Goal: Check status: Check status

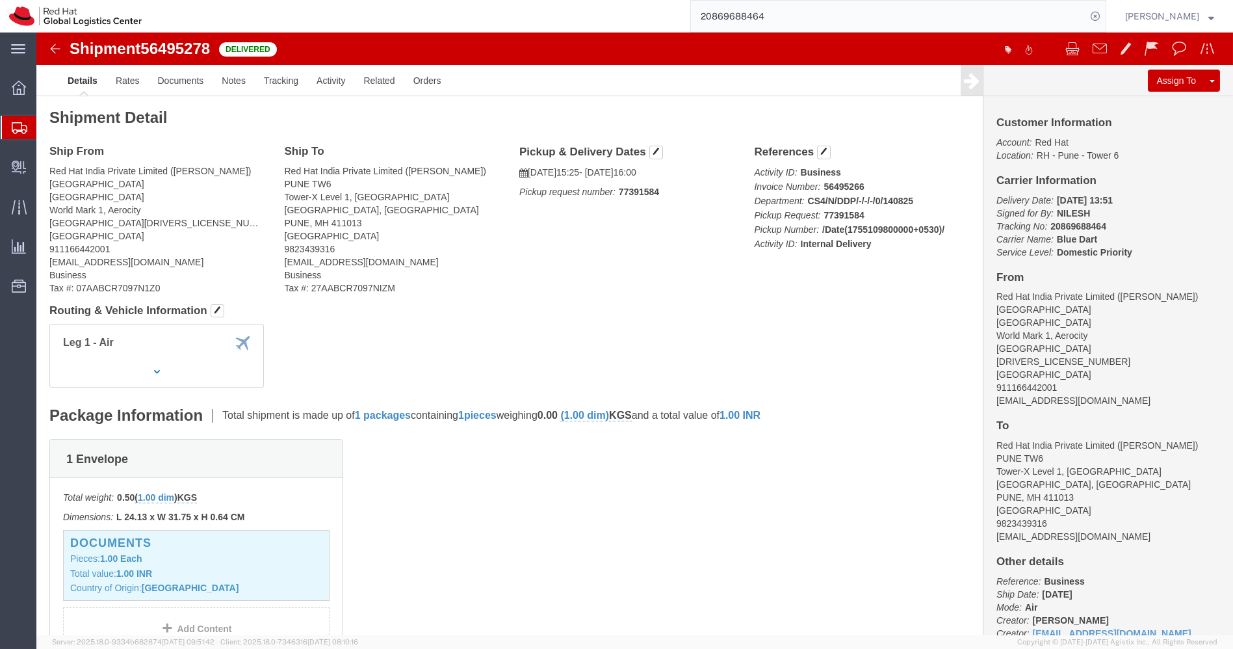
scroll to position [310, 0]
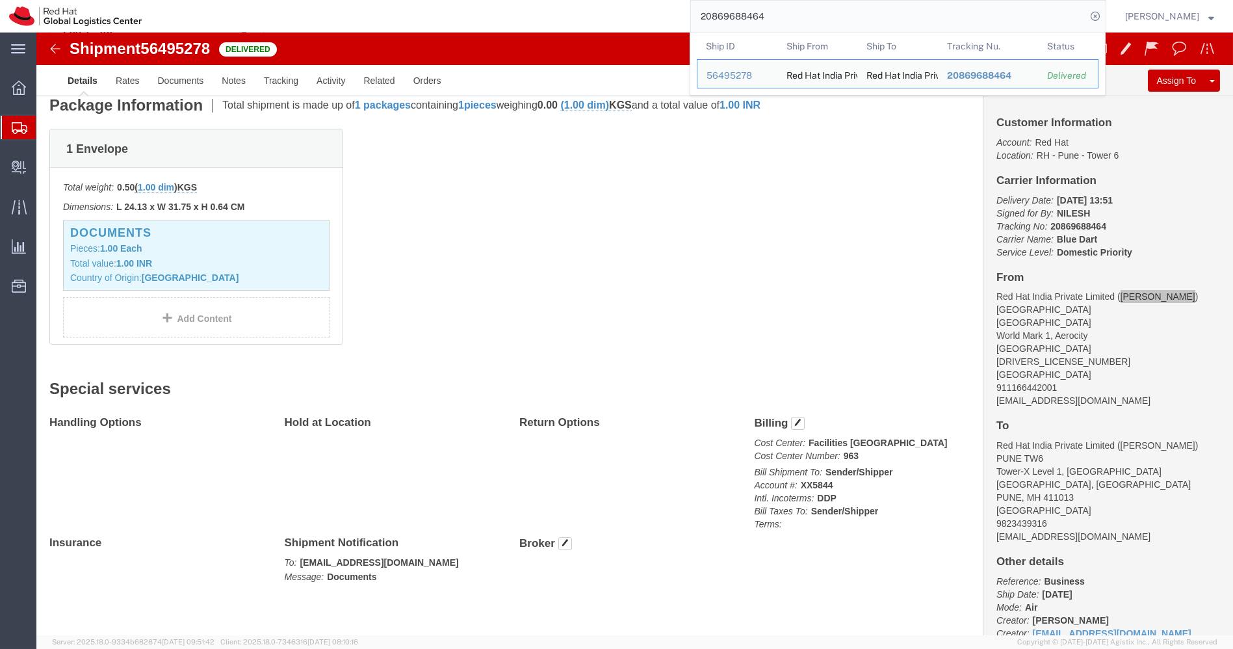
click at [821, 12] on input "20869688464" at bounding box center [888, 16] width 395 height 31
paste input "54421210"
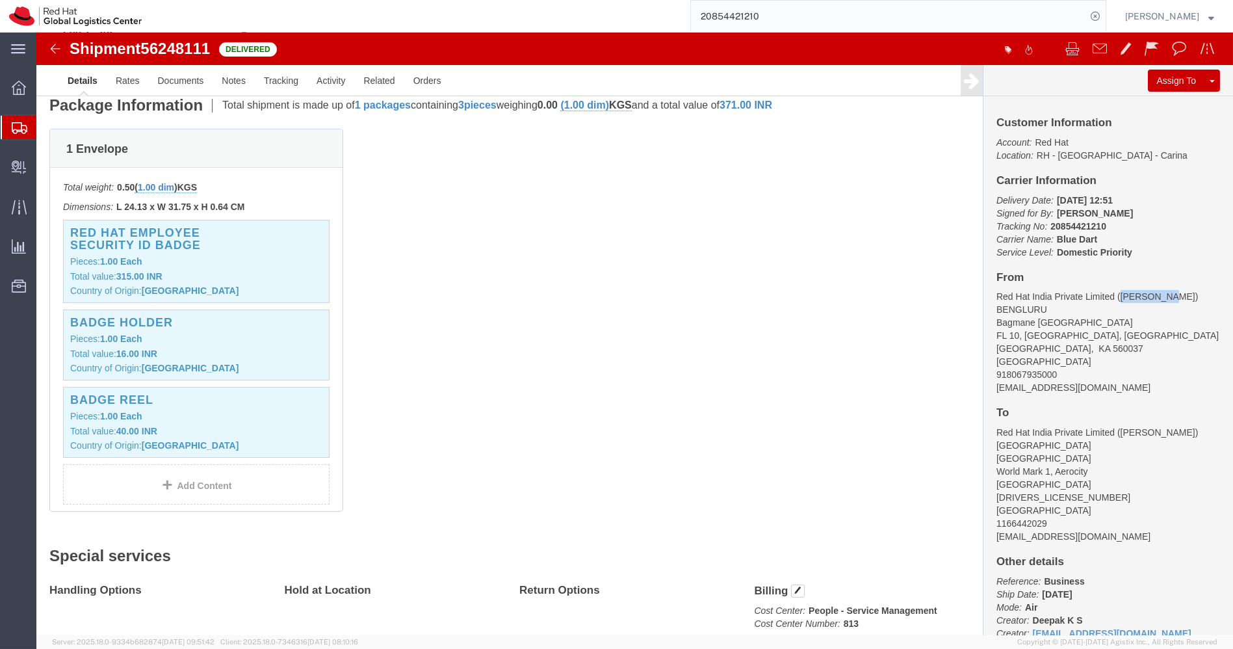
drag, startPoint x: 1123, startPoint y: 265, endPoint x: 1076, endPoint y: 263, distance: 47.5
click address "Red Hat India Private Limited ([PERSON_NAME]) [GEOGRAPHIC_DATA][STREET_ADDRESS]…"
copy address "Deepak K S"
drag, startPoint x: 1007, startPoint y: 316, endPoint x: 951, endPoint y: 319, distance: 55.3
click address "Red Hat India Private Limited ([PERSON_NAME]) [GEOGRAPHIC_DATA][STREET_ADDRESS]…"
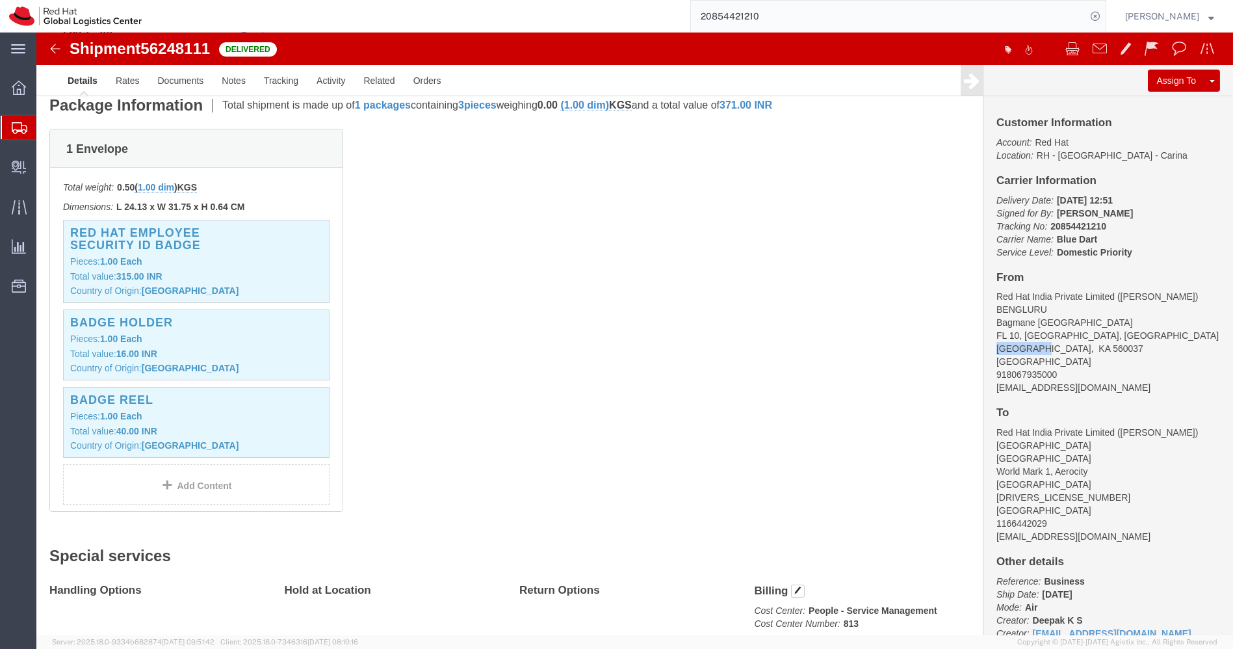
copy address "[GEOGRAPHIC_DATA]"
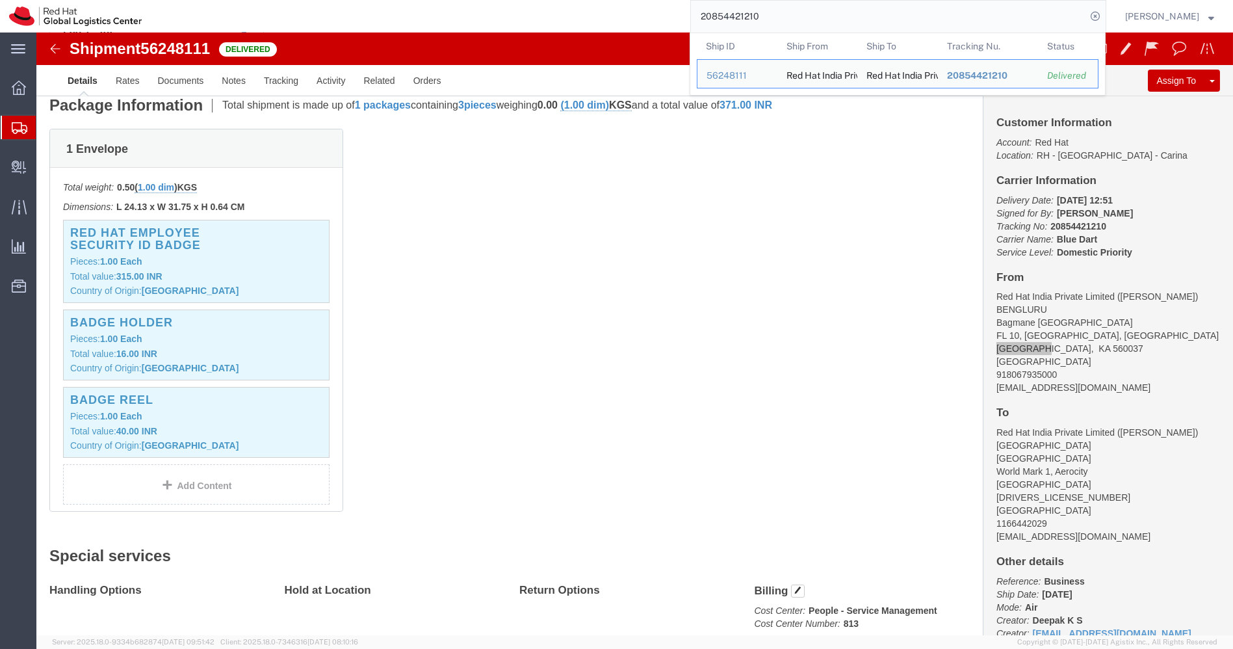
click at [800, 20] on input "20854421210" at bounding box center [888, 16] width 395 height 31
paste input "1922405"
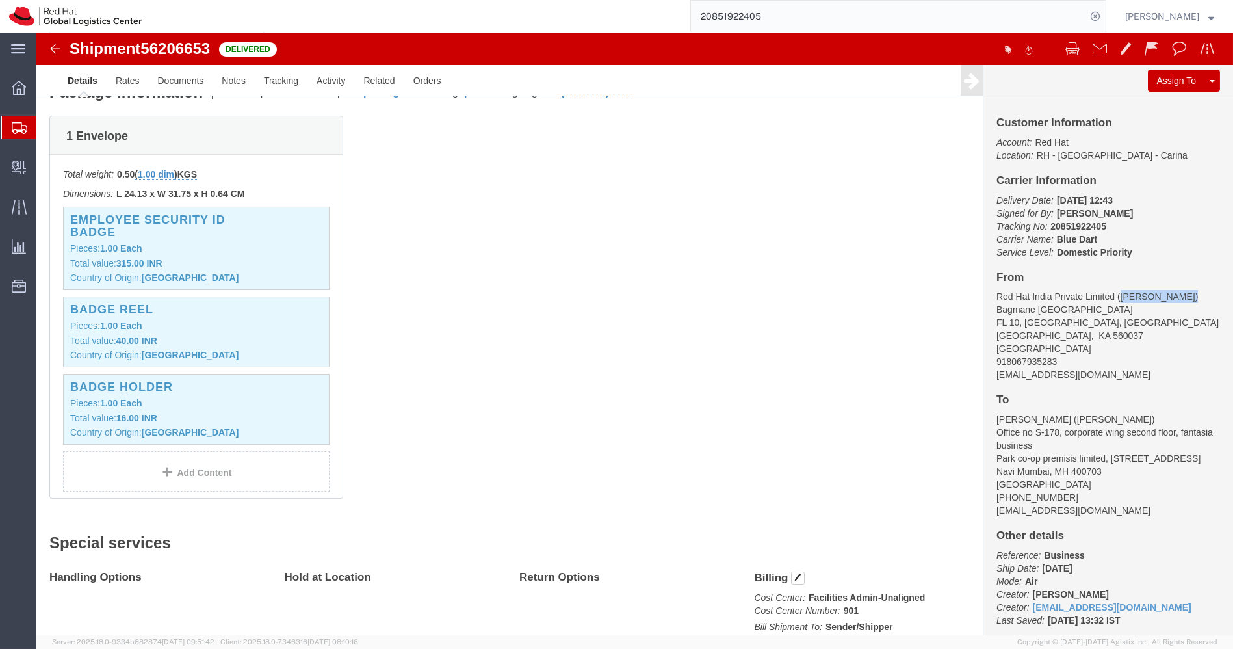
drag, startPoint x: 1144, startPoint y: 264, endPoint x: 1076, endPoint y: 262, distance: 68.9
click address "Red Hat India Private Limited ([PERSON_NAME]) [STREET_ADDRESS] 918067935283 [EM…"
copy address "[PERSON_NAME]"
click at [795, 19] on input "20851922405" at bounding box center [888, 16] width 395 height 31
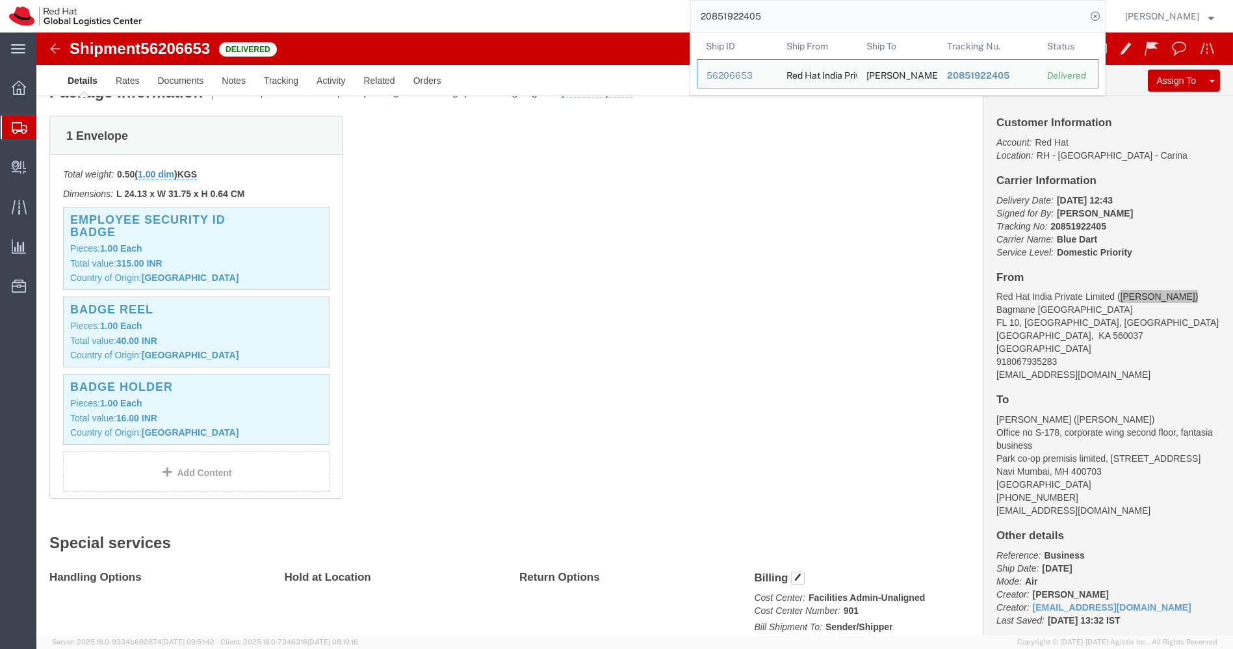
click at [795, 19] on input "20851922405" at bounding box center [888, 16] width 395 height 31
paste input "8079616"
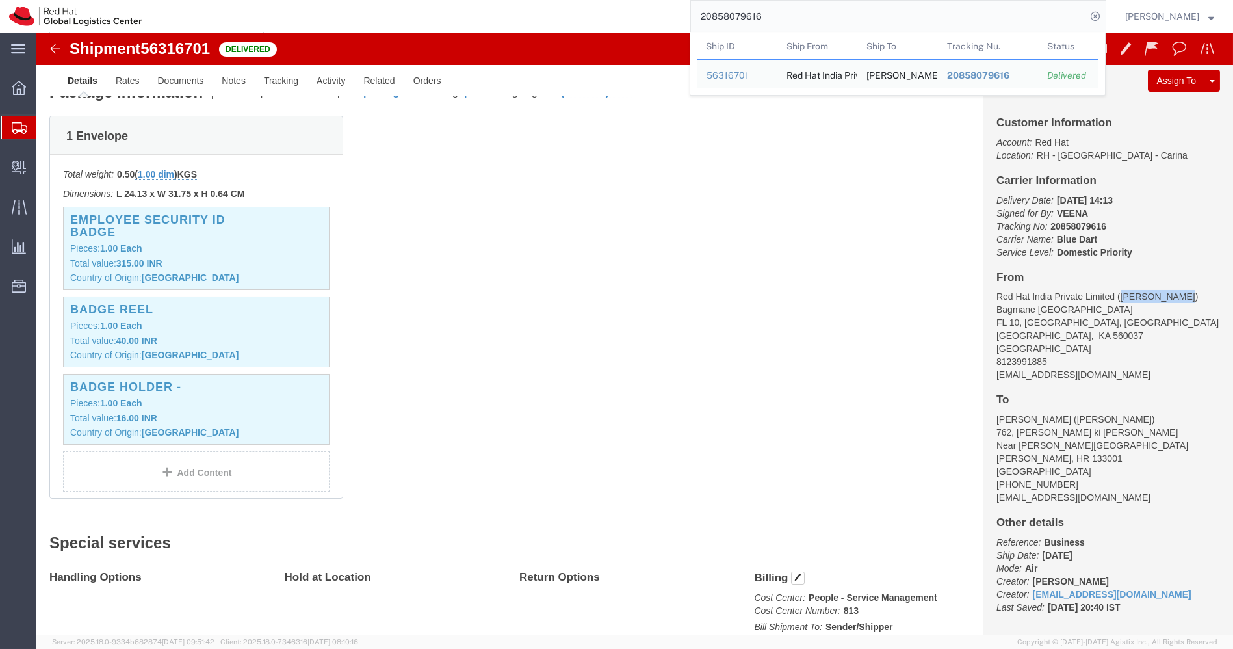
drag, startPoint x: 1135, startPoint y: 265, endPoint x: 1078, endPoint y: 257, distance: 57.7
click div "Customer Information Account: Red Hat Location: [GEOGRAPHIC_DATA] - [GEOGRAPHIC…"
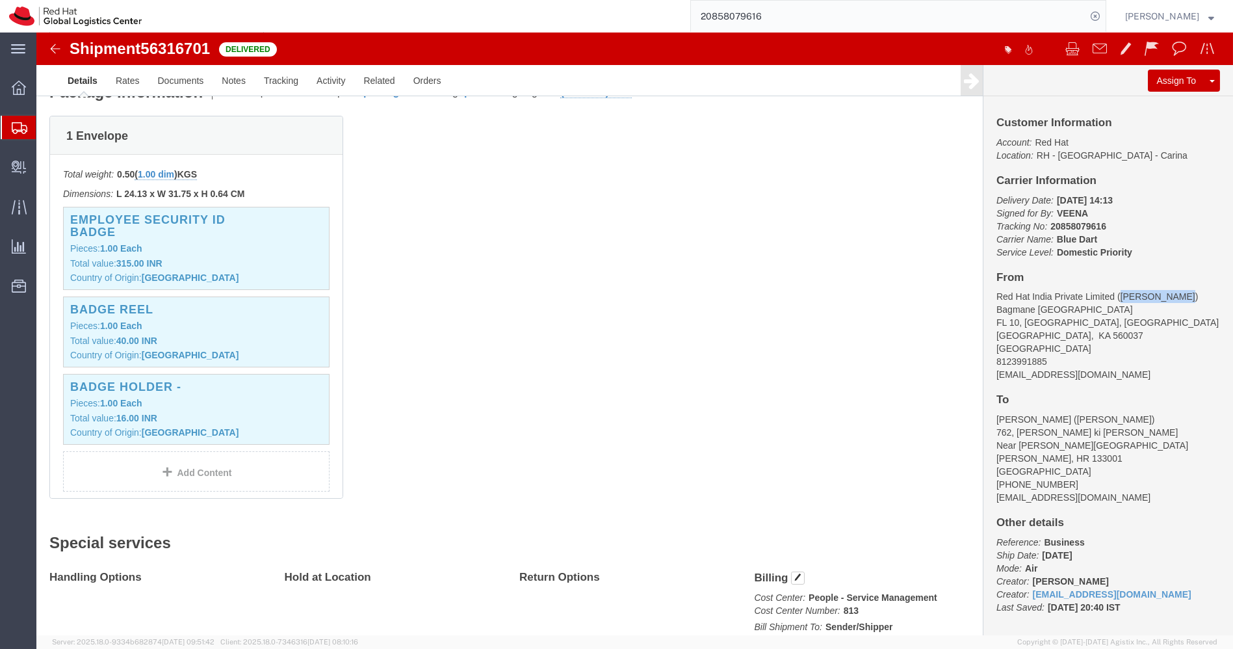
copy address "[PERSON_NAME] N"
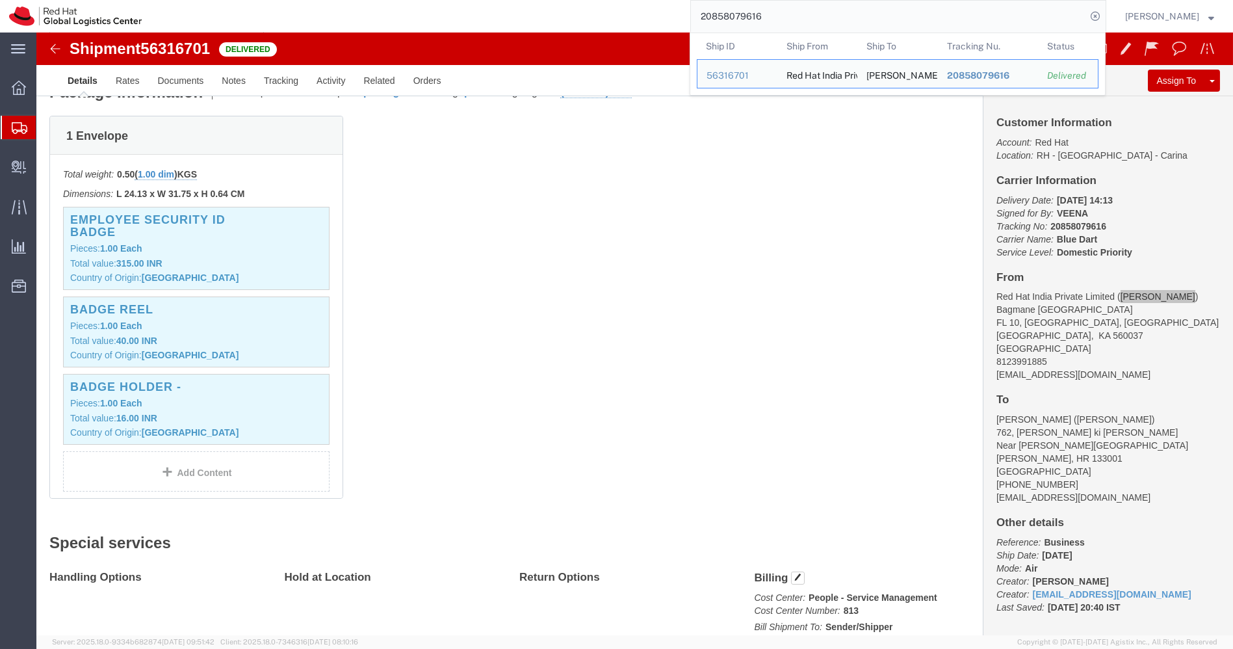
click at [821, 10] on input "20858079616" at bounding box center [888, 16] width 395 height 31
paste input "9644643"
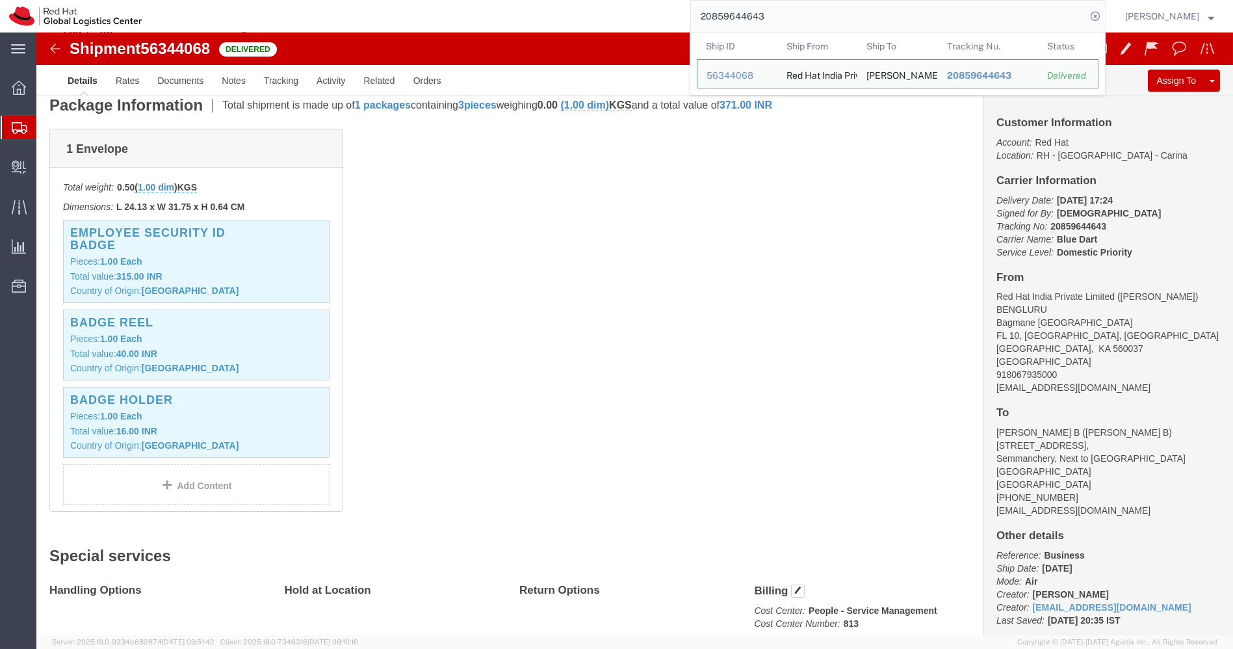
click p "Delivery Date: [DATE] 17:24 Signed for By: [PERSON_NAME] Tracking No: 208596446…"
click at [1004, 27] on input "20859644643" at bounding box center [888, 16] width 395 height 31
paste input "48203644"
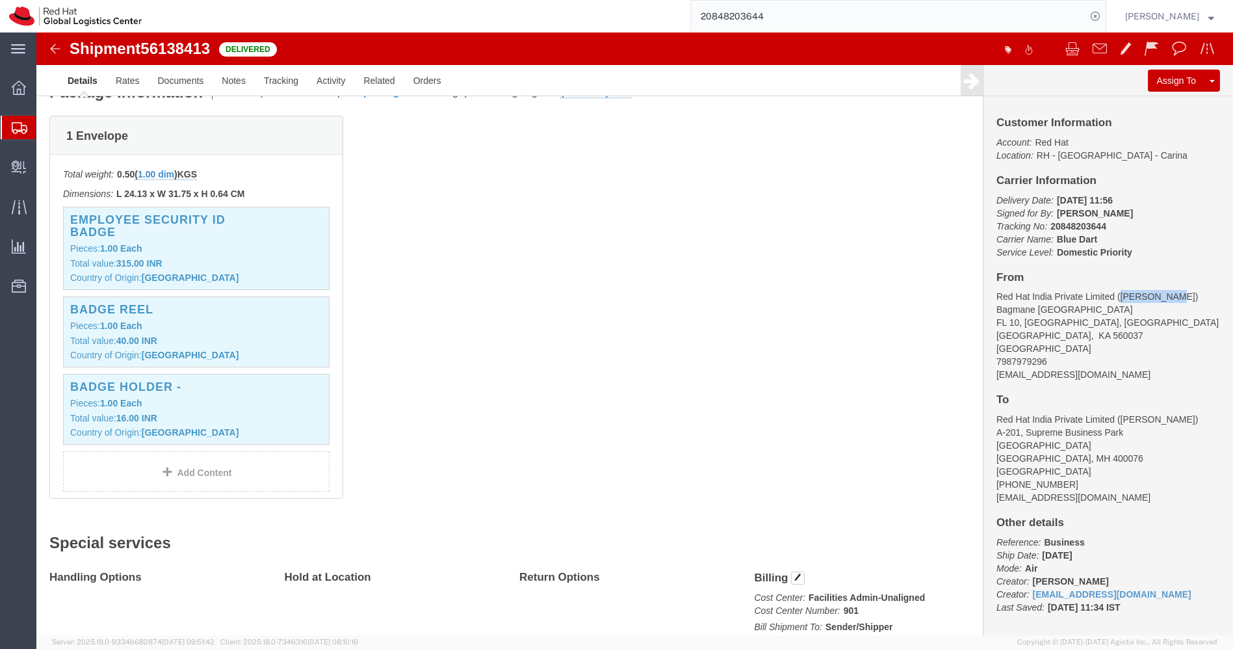
drag, startPoint x: 1127, startPoint y: 264, endPoint x: 1077, endPoint y: 260, distance: 50.2
click address "Red Hat India Private Limited ([PERSON_NAME]) [STREET_ADDRESS] 7987979296 [EMAI…"
copy address "[PERSON_NAME]"
click at [800, 21] on input "20848203644" at bounding box center [888, 16] width 395 height 31
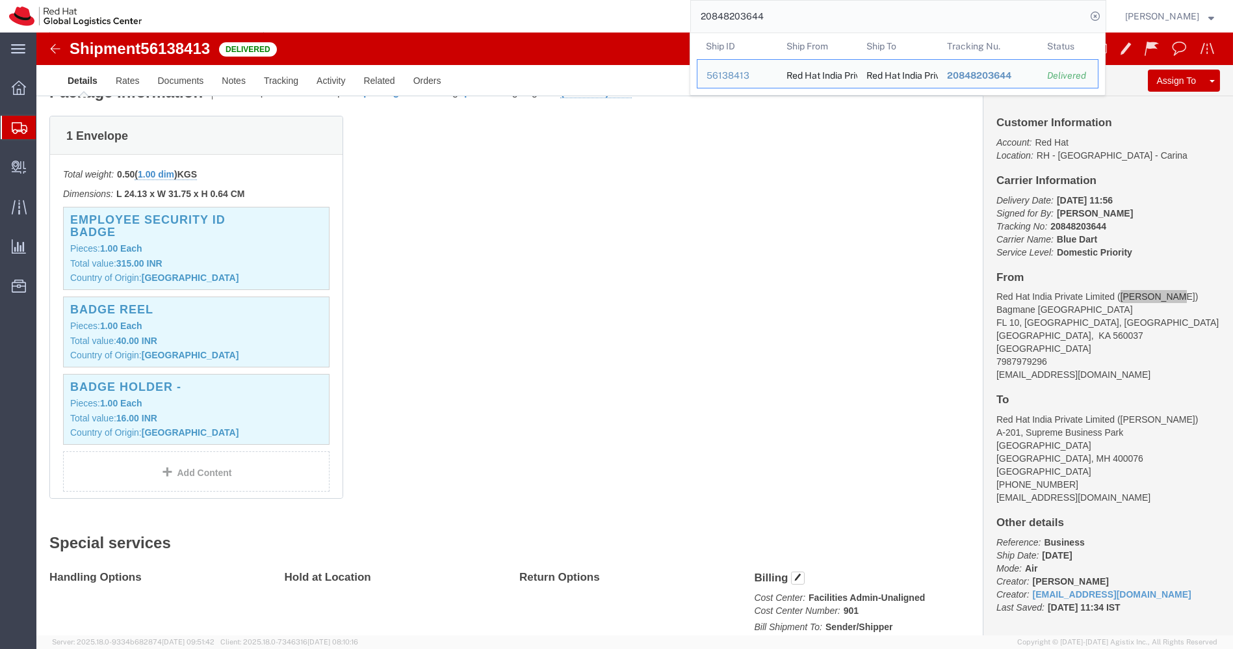
click at [800, 21] on input "20848203644" at bounding box center [888, 16] width 395 height 31
paste input "90868"
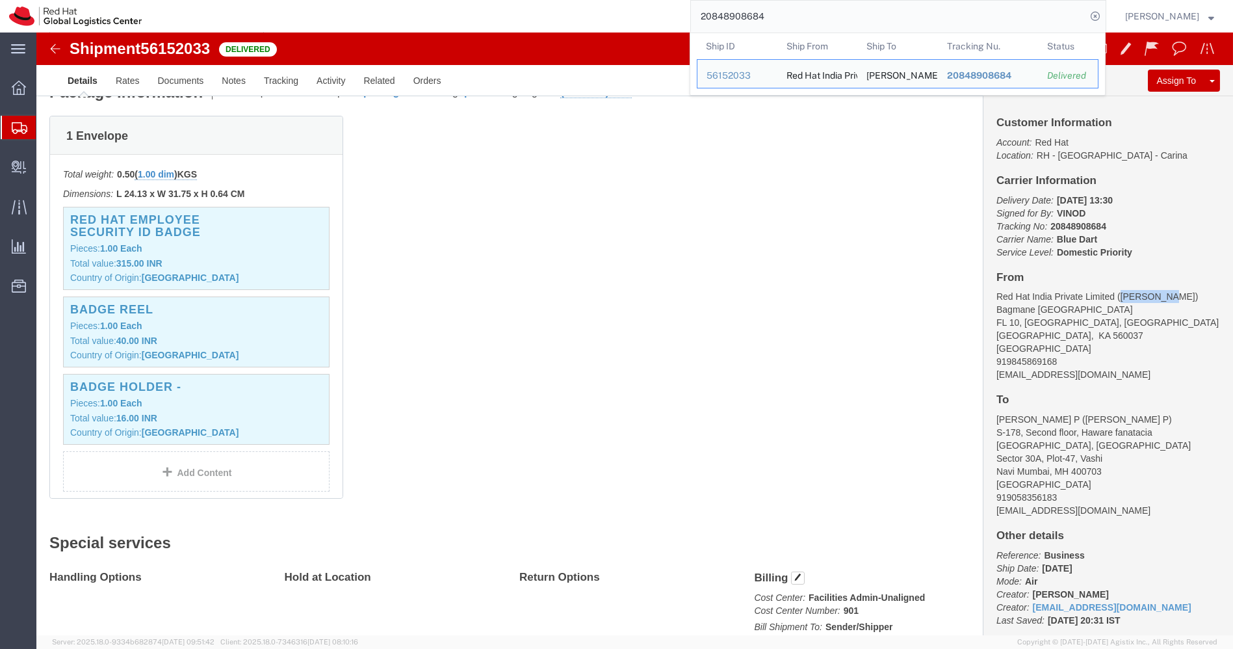
drag, startPoint x: 1122, startPoint y: 264, endPoint x: 1077, endPoint y: 264, distance: 45.5
click address "Red Hat India Private Limited ([PERSON_NAME]) [STREET_ADDRESS] 919845869168 [EM…"
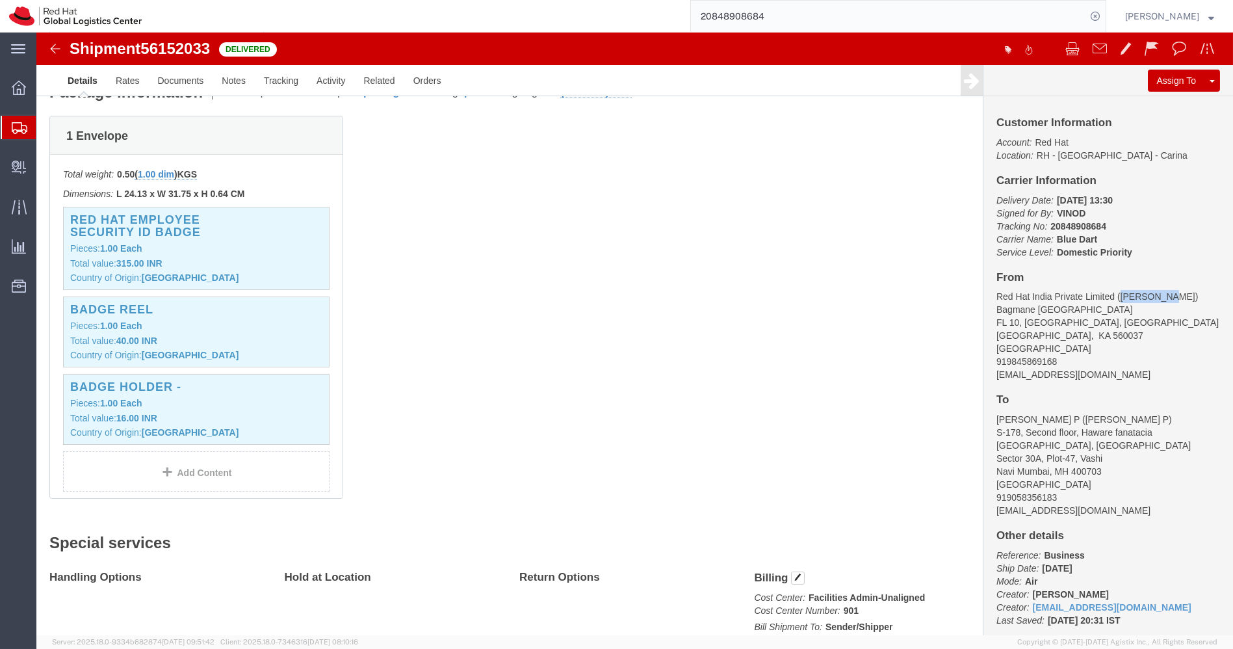
copy address "Deepak K S"
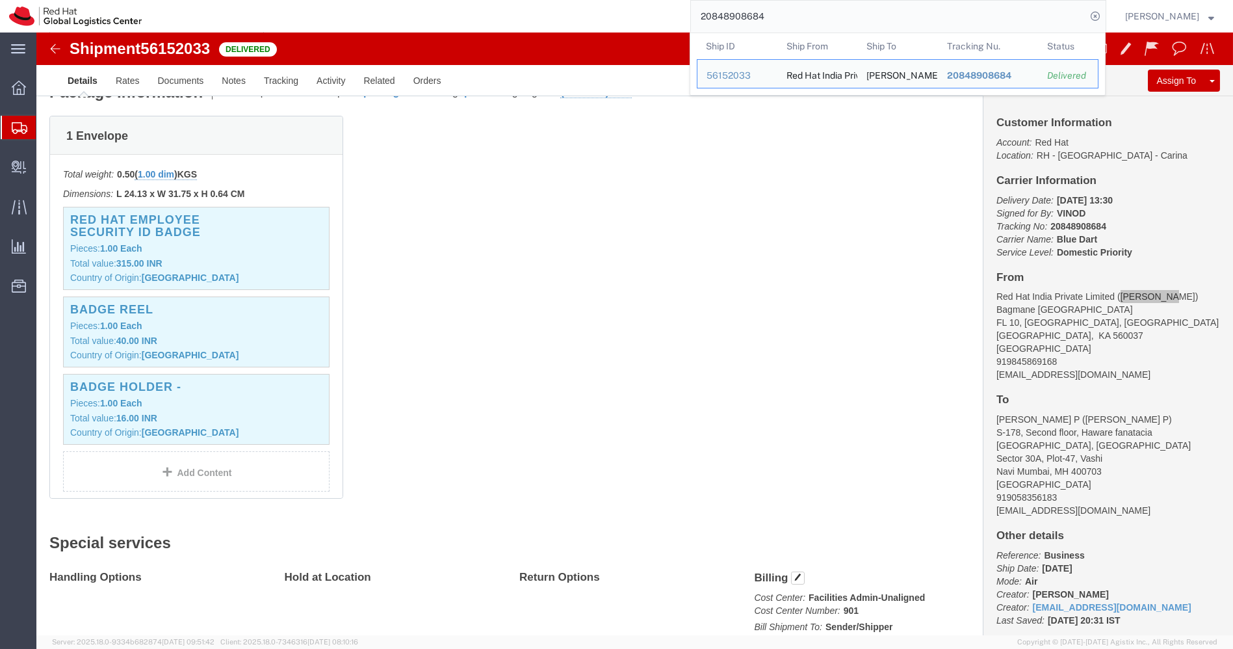
click at [922, 9] on input "20848908684" at bounding box center [888, 16] width 395 height 31
paste input "306850"
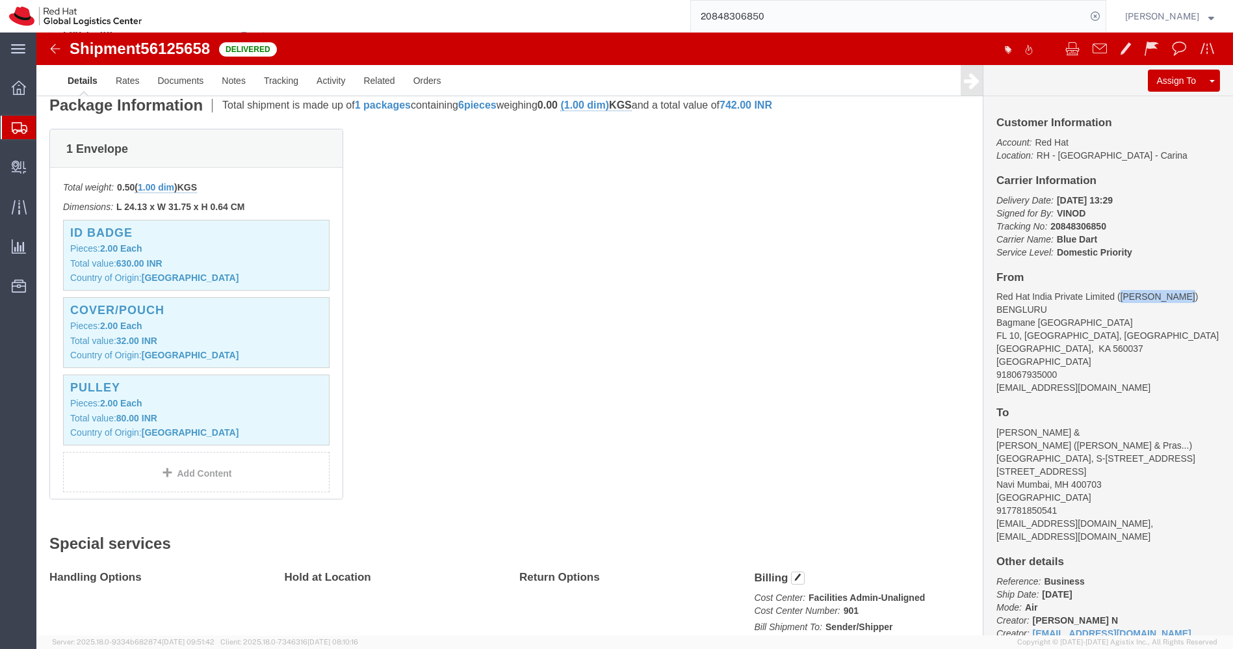
drag, startPoint x: 1135, startPoint y: 261, endPoint x: 1078, endPoint y: 256, distance: 57.4
click div "Customer Information Account: Red Hat Location: [GEOGRAPHIC_DATA] - [GEOGRAPHIC…"
copy address "[PERSON_NAME] N"
click at [811, 14] on input "20848306850" at bounding box center [888, 16] width 395 height 31
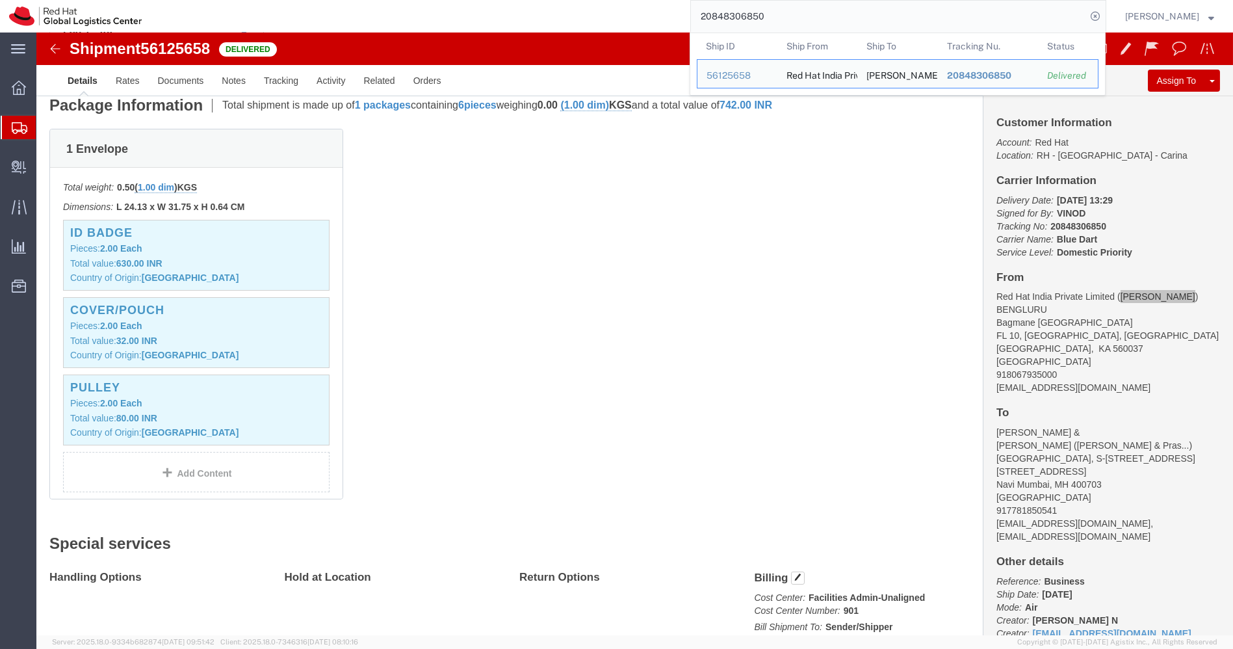
click at [811, 14] on input "20848306850" at bounding box center [888, 16] width 395 height 31
paste input "50304484"
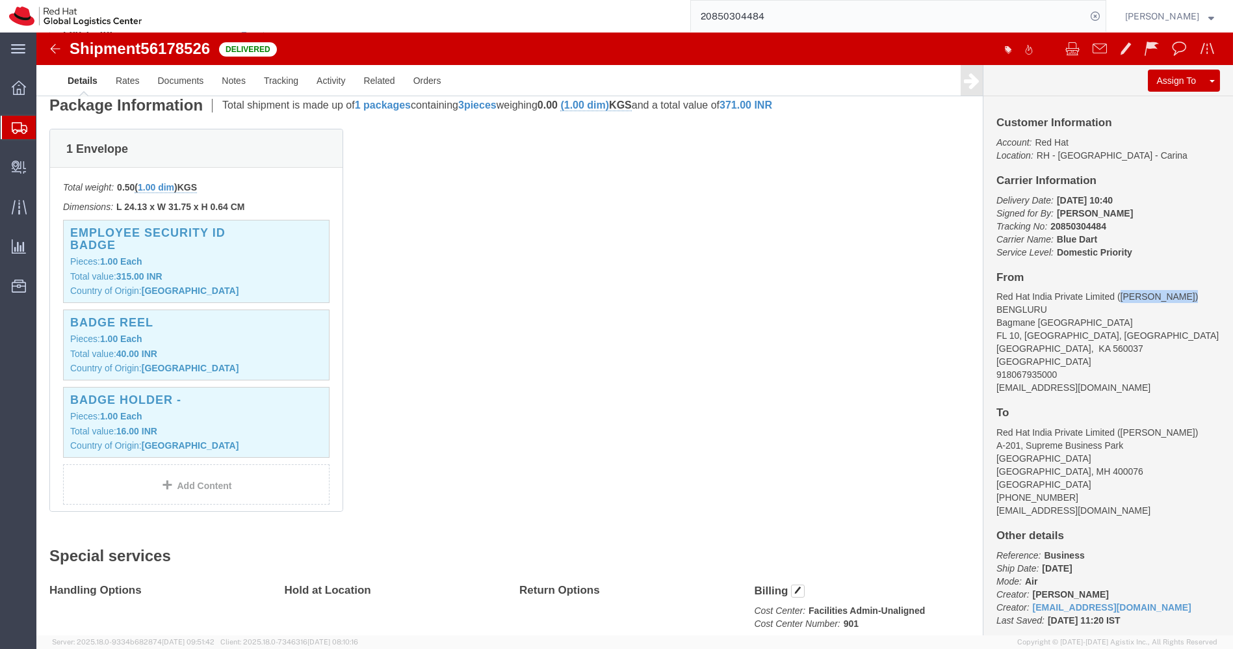
drag, startPoint x: 1144, startPoint y: 265, endPoint x: 1076, endPoint y: 263, distance: 67.6
click address "Red Hat India Private Limited ([PERSON_NAME]) BENGLURU [STREET_ADDRESS] 9180679…"
copy address "[PERSON_NAME]"
click at [794, 19] on input "20850304484" at bounding box center [888, 16] width 395 height 31
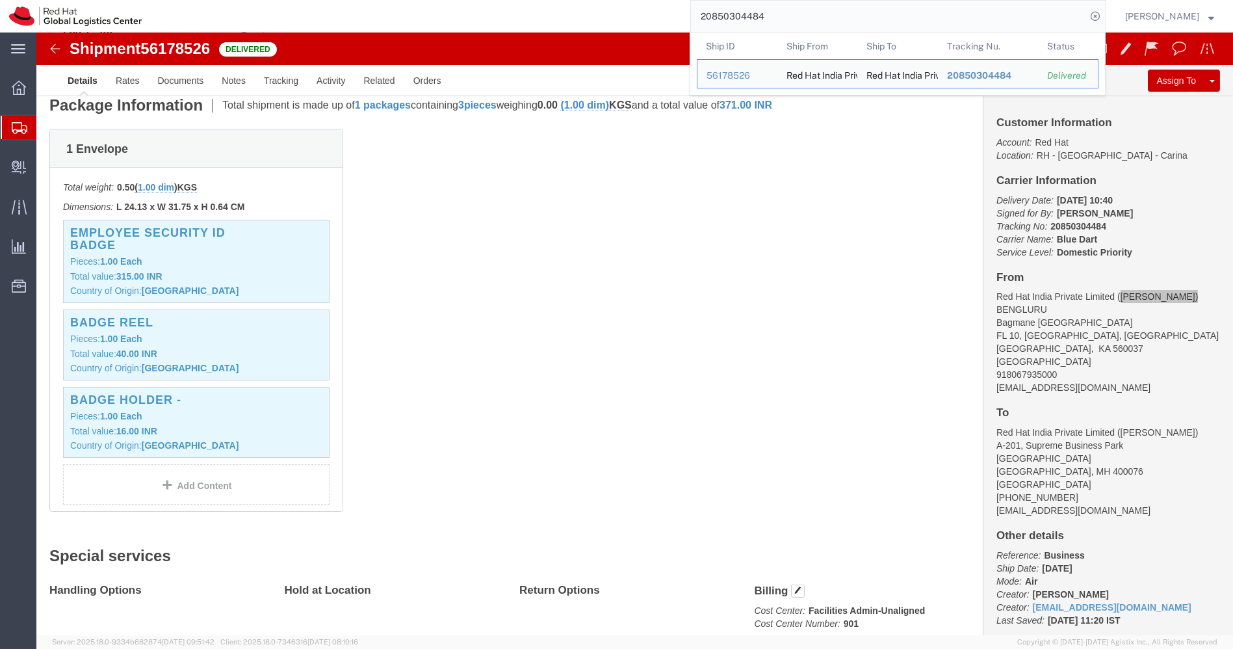
click at [794, 19] on input "20850304484" at bounding box center [888, 16] width 395 height 31
paste input "2281881"
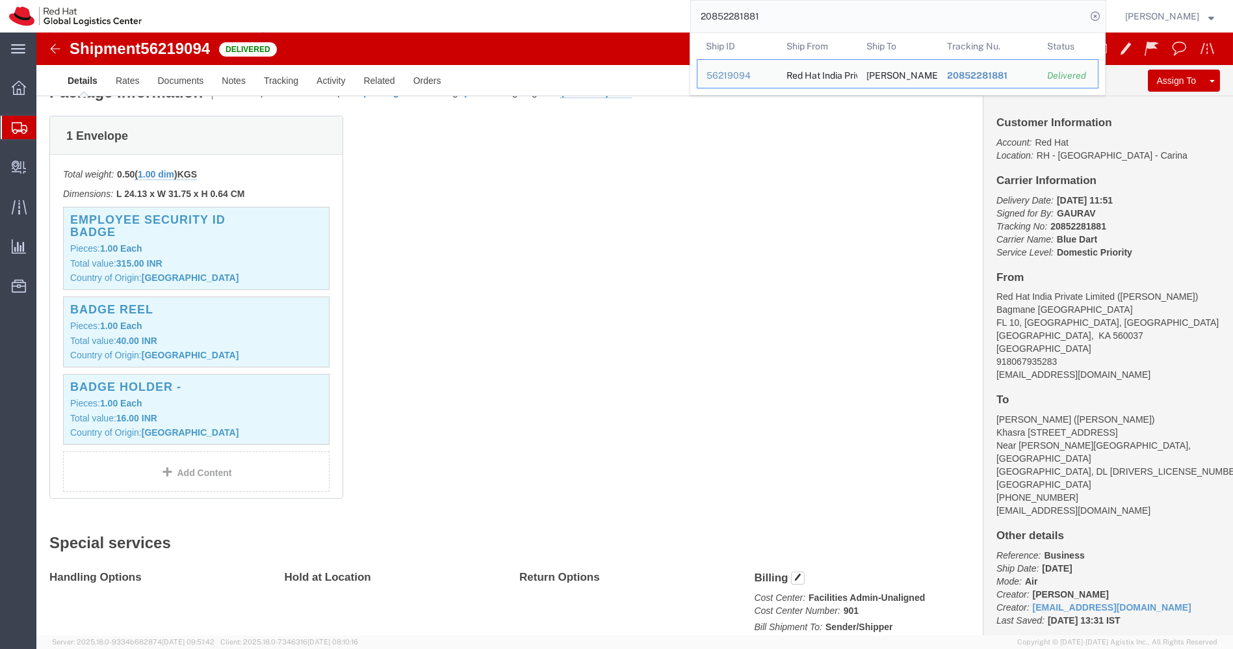
drag, startPoint x: 883, startPoint y: 25, endPoint x: 484, endPoint y: 32, distance: 399.1
drag, startPoint x: 1143, startPoint y: 262, endPoint x: 1077, endPoint y: 260, distance: 65.7
click address "Red Hat India Private Limited ([PERSON_NAME]) [STREET_ADDRESS] 918067935283 [EM…"
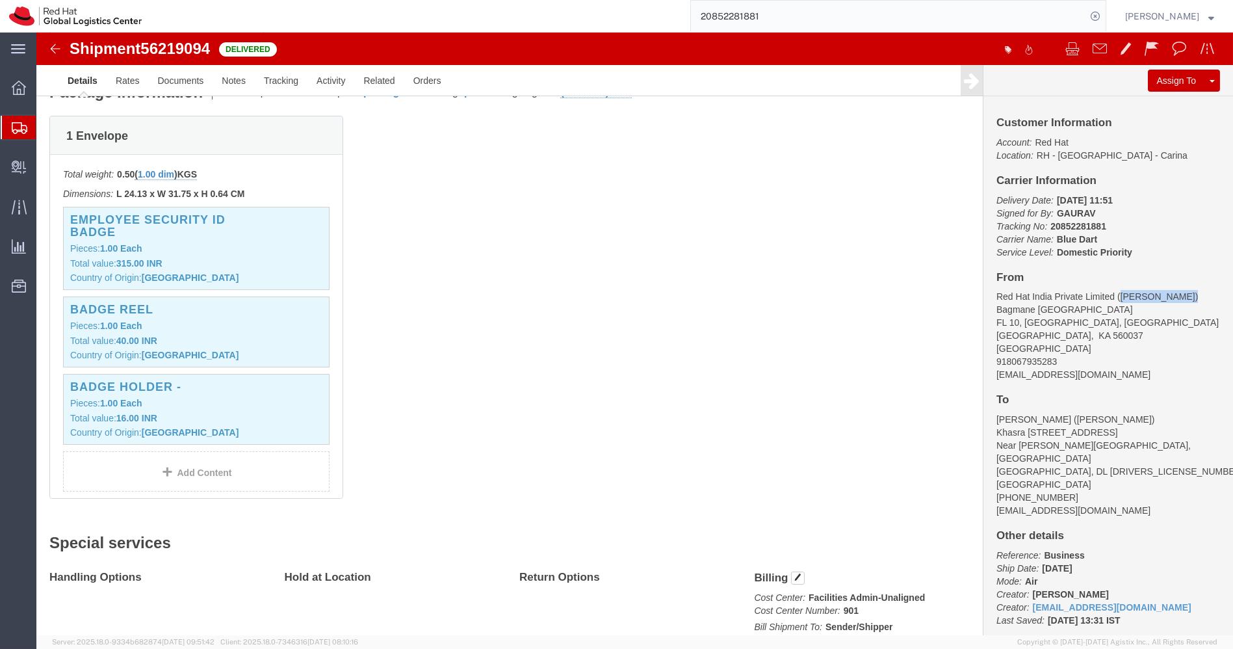
copy address "[PERSON_NAME]"
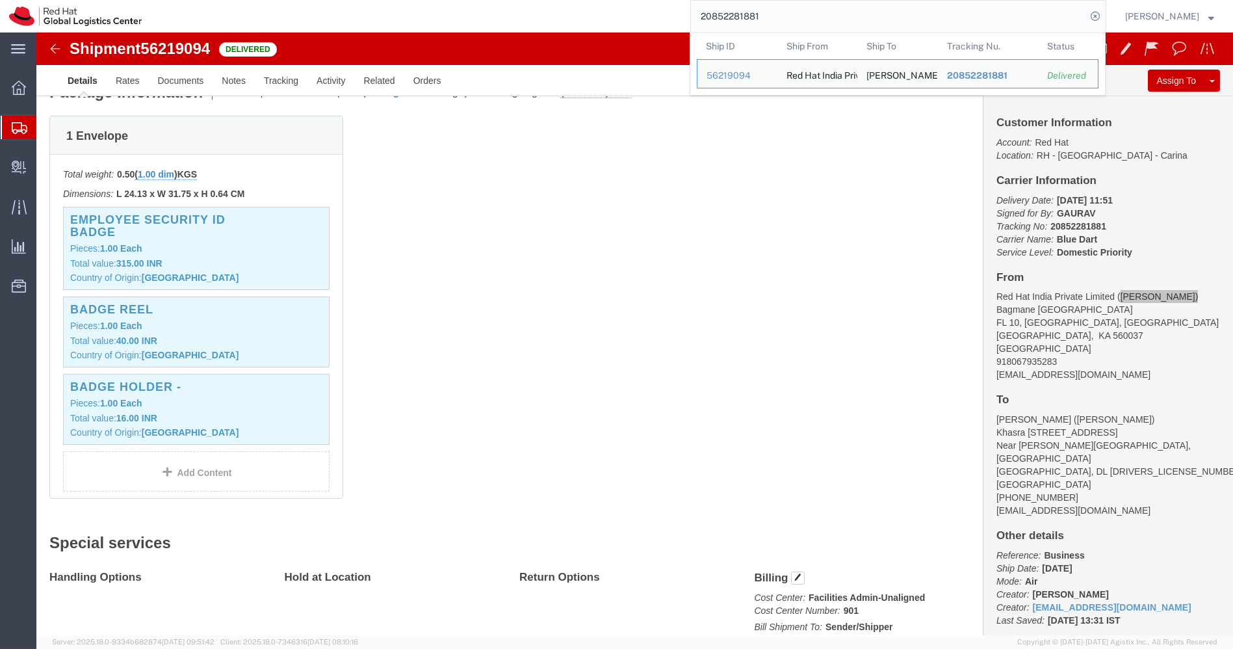
click at [792, 16] on input "20852281881" at bounding box center [888, 16] width 395 height 31
paste input "569711"
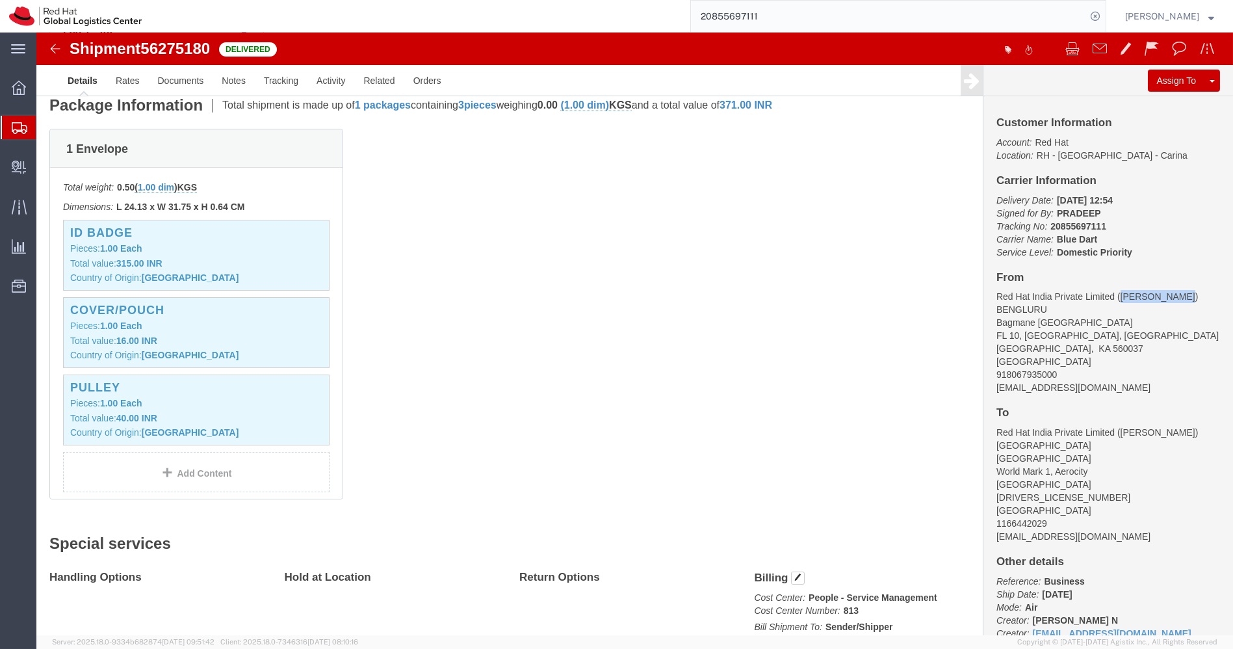
drag, startPoint x: 1136, startPoint y: 261, endPoint x: 1077, endPoint y: 261, distance: 59.1
click address "Red Hat India Private Limited ([PERSON_NAME]) BENGLURU [STREET_ADDRESS] 9180679…"
copy address "[PERSON_NAME] N"
click at [792, 19] on input "20855697111" at bounding box center [888, 16] width 395 height 31
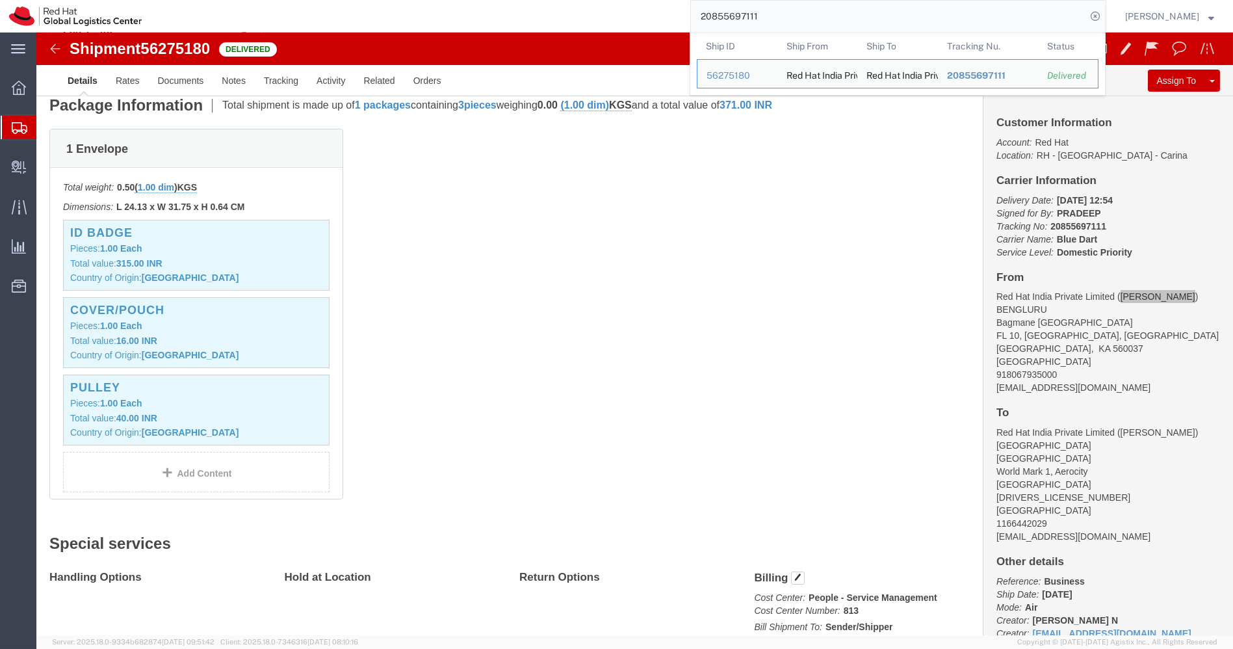
click at [792, 19] on input "20855697111" at bounding box center [888, 16] width 395 height 31
paste input "78895"
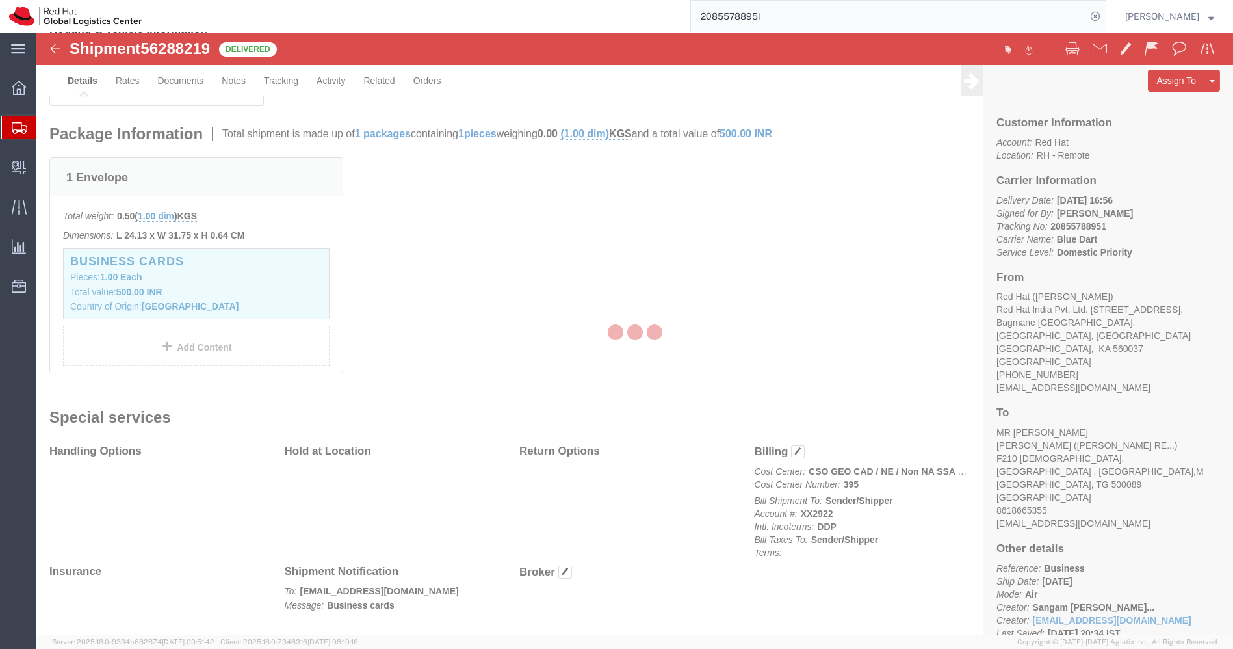
scroll to position [284, 0]
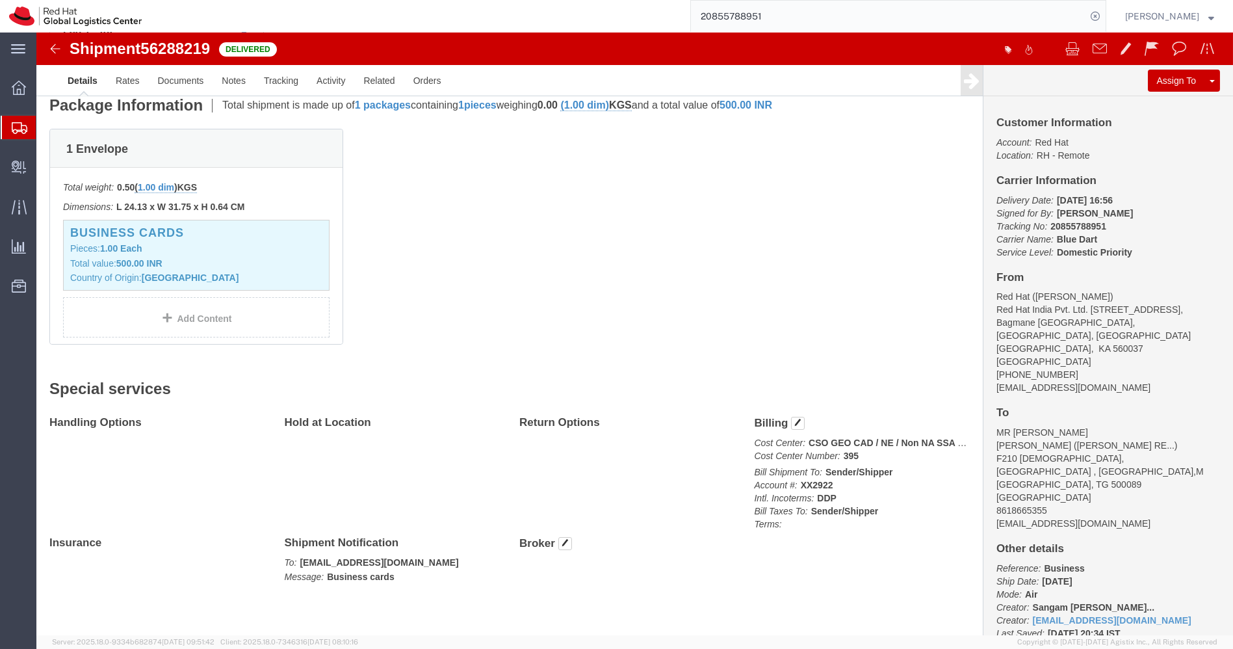
drag, startPoint x: 1065, startPoint y: 261, endPoint x: 992, endPoint y: 263, distance: 72.8
click address "Red Hat ([PERSON_NAME]) Red Hat India Pvt. Ltd. [STREET_ADDRESS] [PHONE_NUMBER]…"
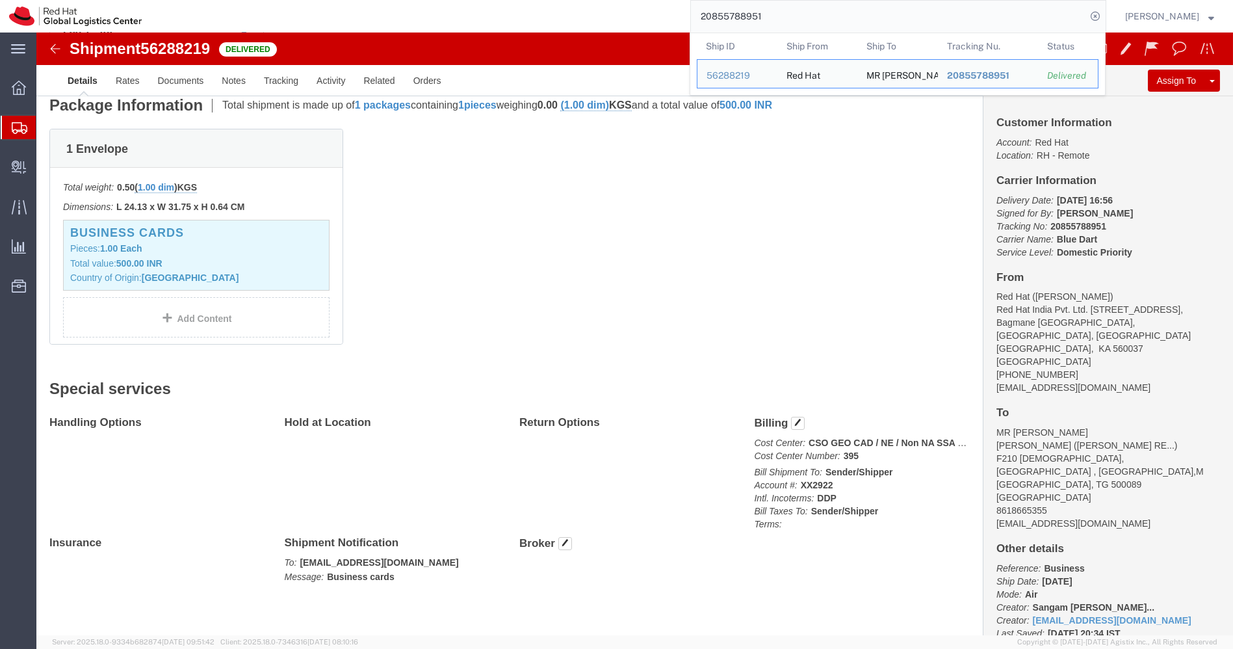
click at [850, 18] on input "20855788951" at bounding box center [888, 16] width 395 height 31
paste input "493082"
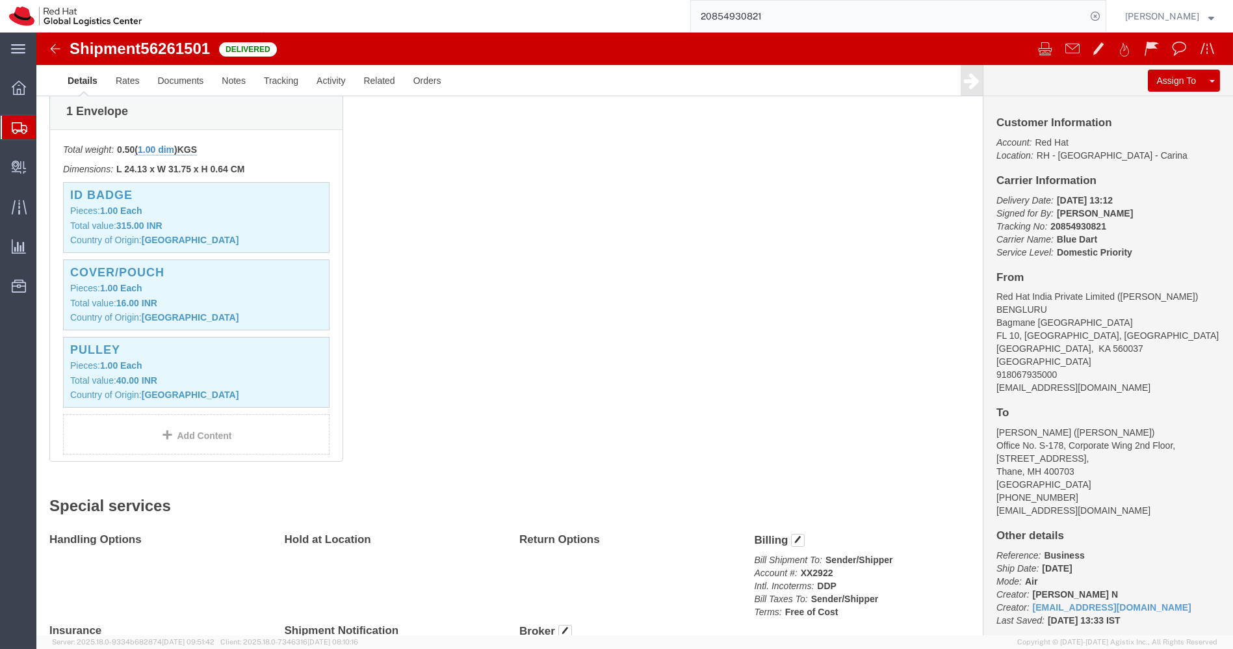
scroll to position [310, 0]
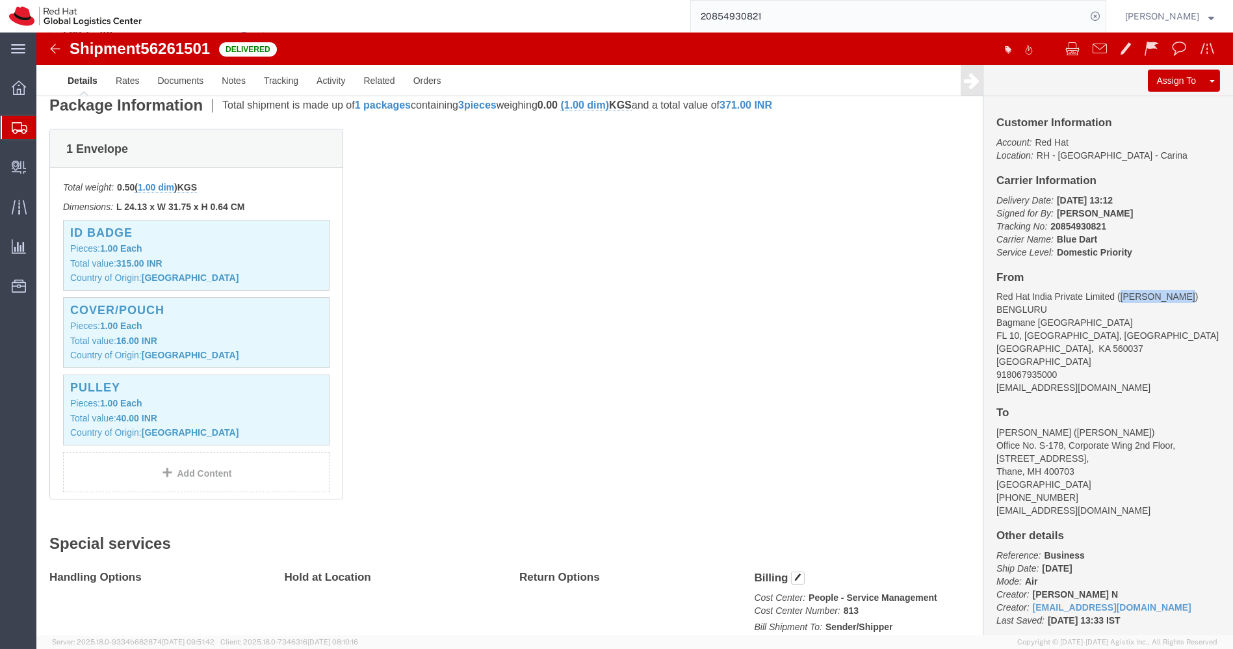
drag, startPoint x: 1135, startPoint y: 265, endPoint x: 1078, endPoint y: 261, distance: 57.3
click address "Red Hat India Private Limited ([PERSON_NAME]) BENGLURU [STREET_ADDRESS] 9180679…"
click at [784, 27] on input "20854930821" at bounding box center [888, 16] width 395 height 31
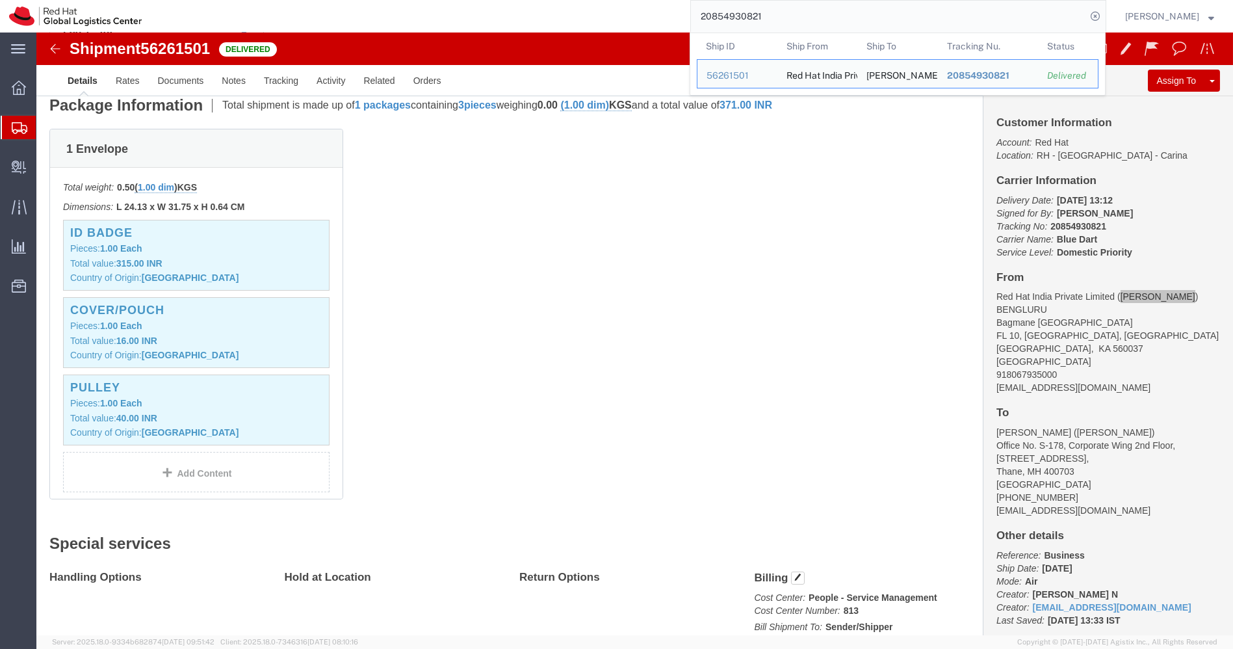
click at [784, 27] on input "20854930821" at bounding box center [888, 16] width 395 height 31
paste input "28780"
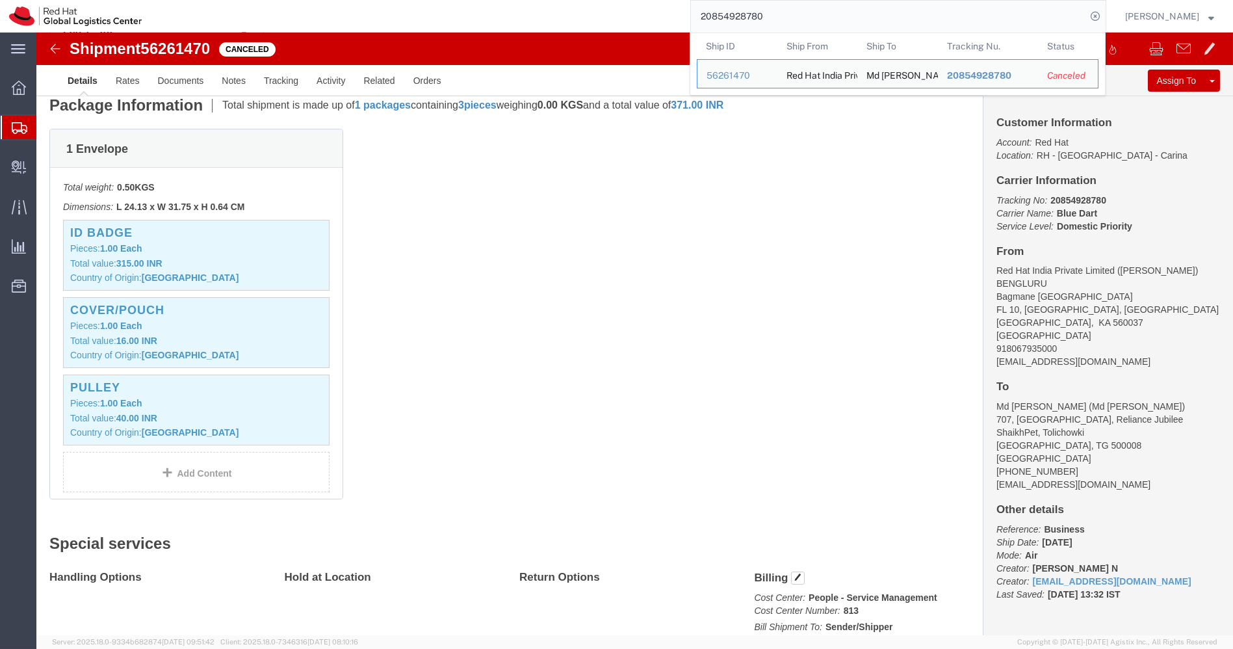
click at [903, 17] on input "20854928780" at bounding box center [888, 16] width 395 height 31
paste input "7430333"
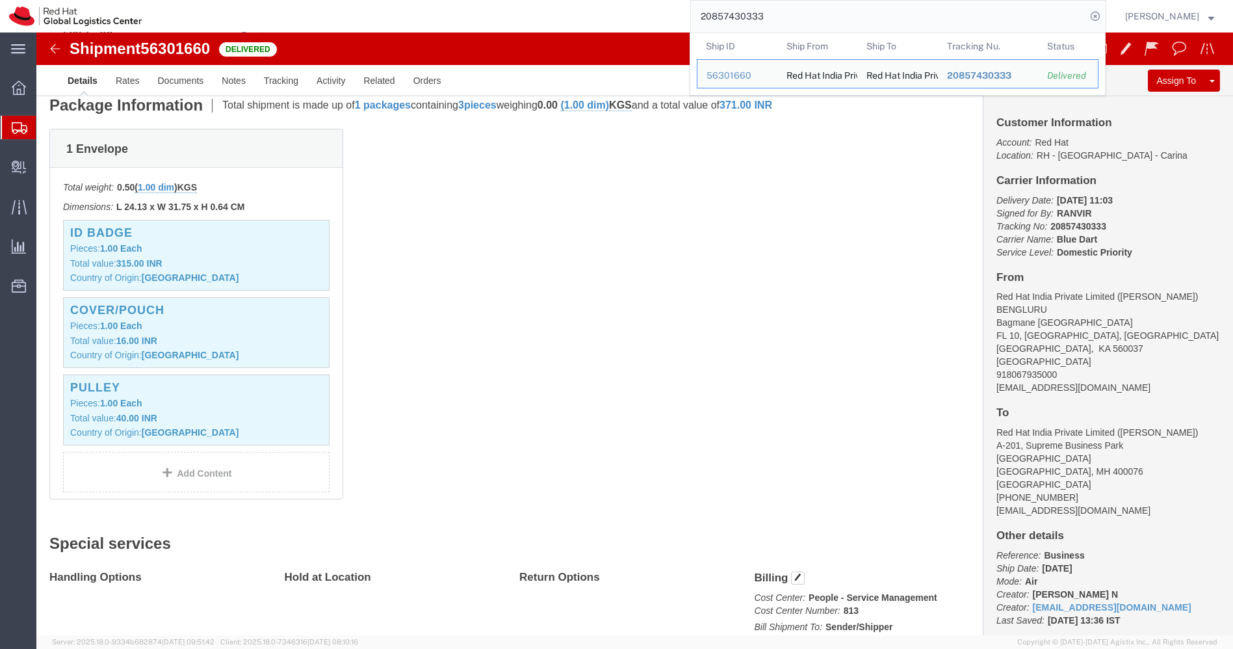
click at [903, 17] on input "20857430333" at bounding box center [888, 16] width 395 height 31
paste input "433988"
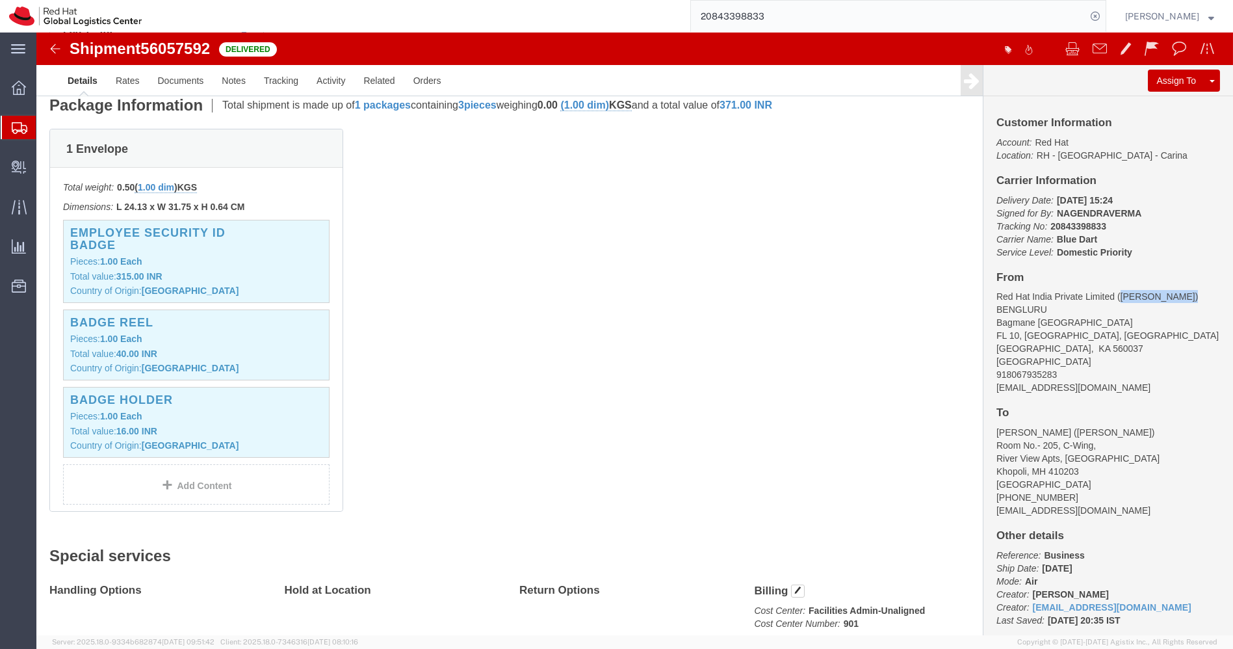
drag, startPoint x: 1144, startPoint y: 261, endPoint x: 1076, endPoint y: 264, distance: 68.3
click address "Red Hat India Private Limited ([PERSON_NAME]) [GEOGRAPHIC_DATA][STREET_ADDRESS]…"
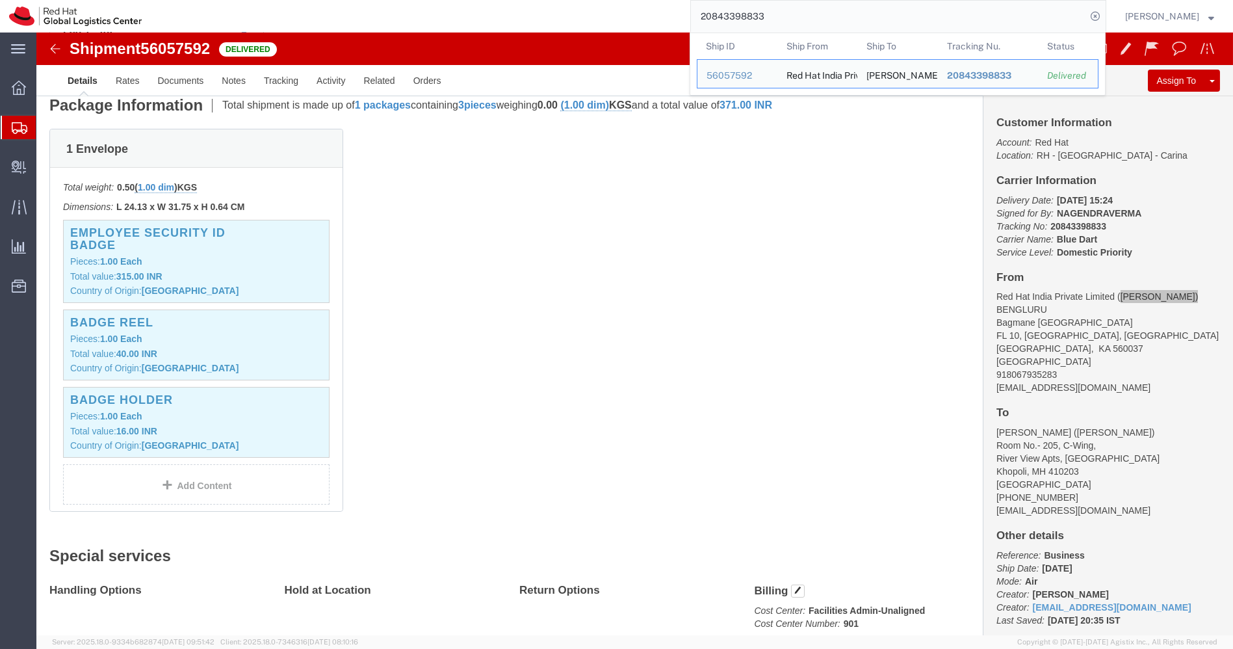
click at [906, 23] on input "20843398833" at bounding box center [888, 16] width 395 height 31
paste input "6642"
drag, startPoint x: 1144, startPoint y: 261, endPoint x: 1076, endPoint y: 269, distance: 69.3
click address "Red Hat India Private Limited ([PERSON_NAME]) [GEOGRAPHIC_DATA][STREET_ADDRESS]…"
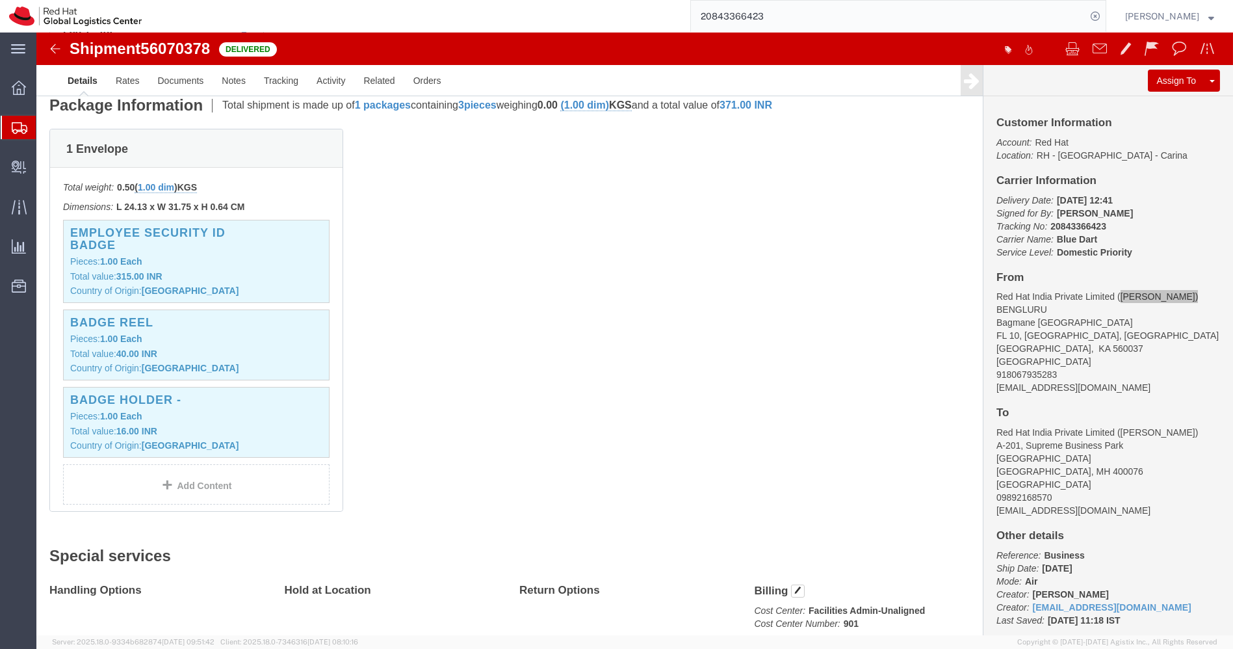
click at [916, 20] on input "20843366423" at bounding box center [888, 16] width 395 height 31
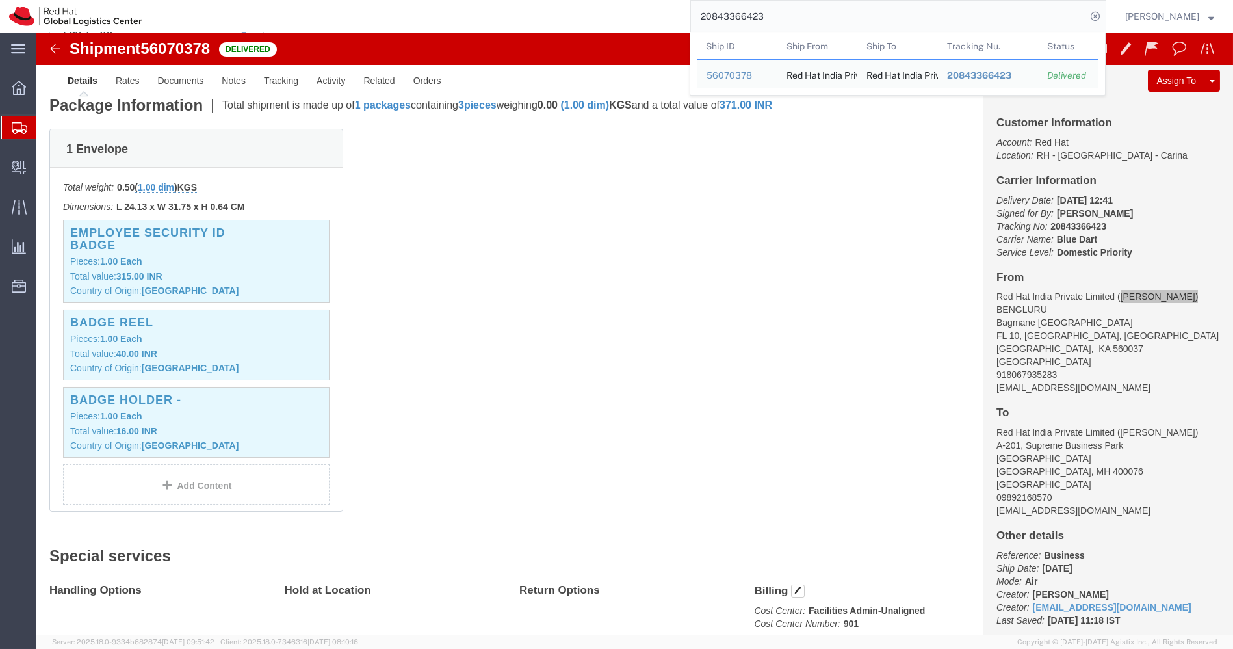
click at [916, 20] on input "20843366423" at bounding box center [888, 16] width 395 height 31
paste input "774232"
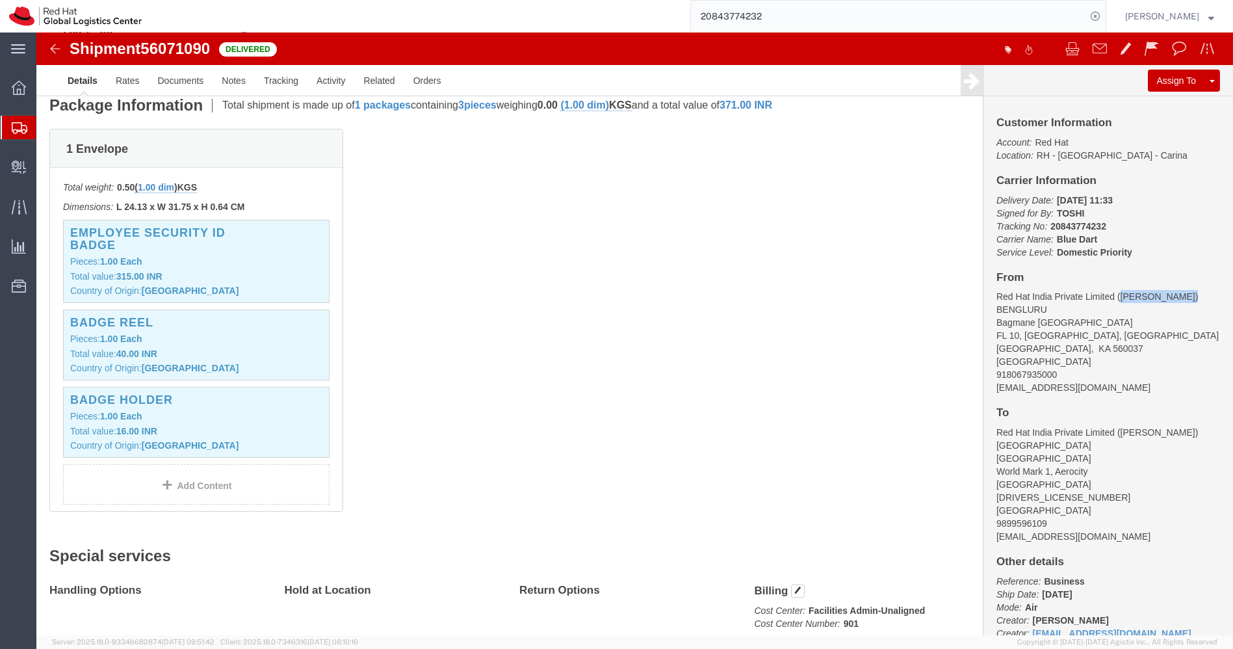
drag, startPoint x: 1144, startPoint y: 266, endPoint x: 1078, endPoint y: 262, distance: 66.4
click address "Red Hat India Private Limited ([PERSON_NAME]) BENGLURU [STREET_ADDRESS] 9180679…"
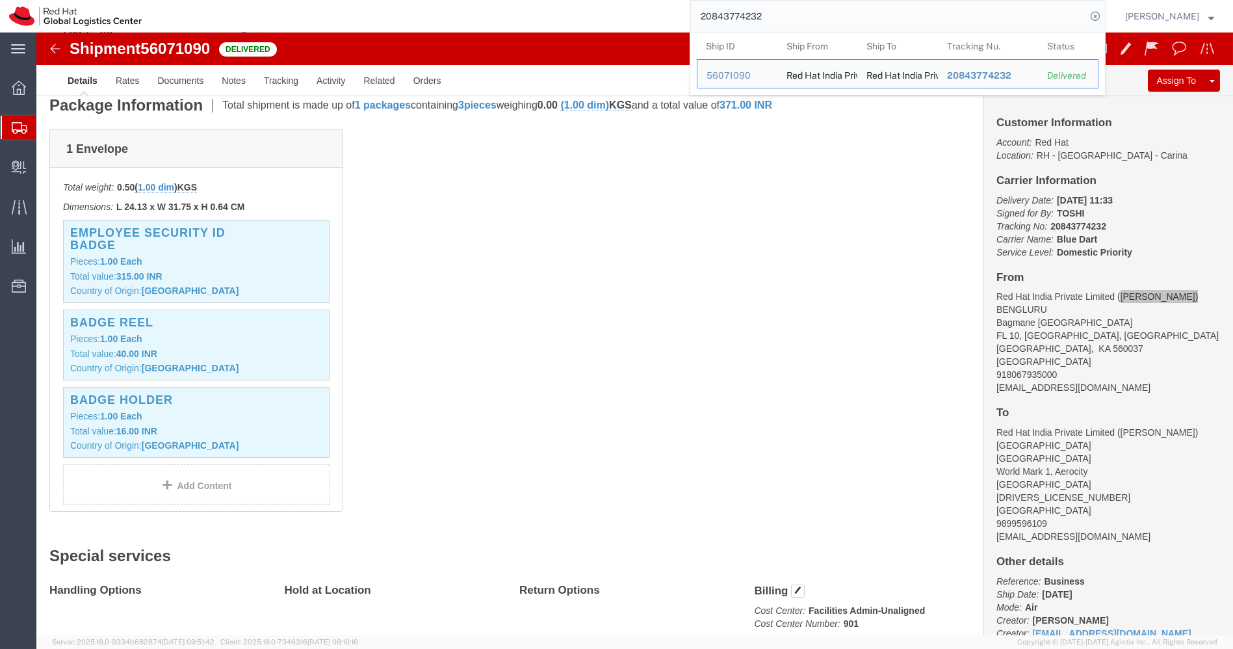
click at [781, 18] on input "20843774232" at bounding box center [888, 16] width 395 height 31
paste input "5680866"
type input "20845680866"
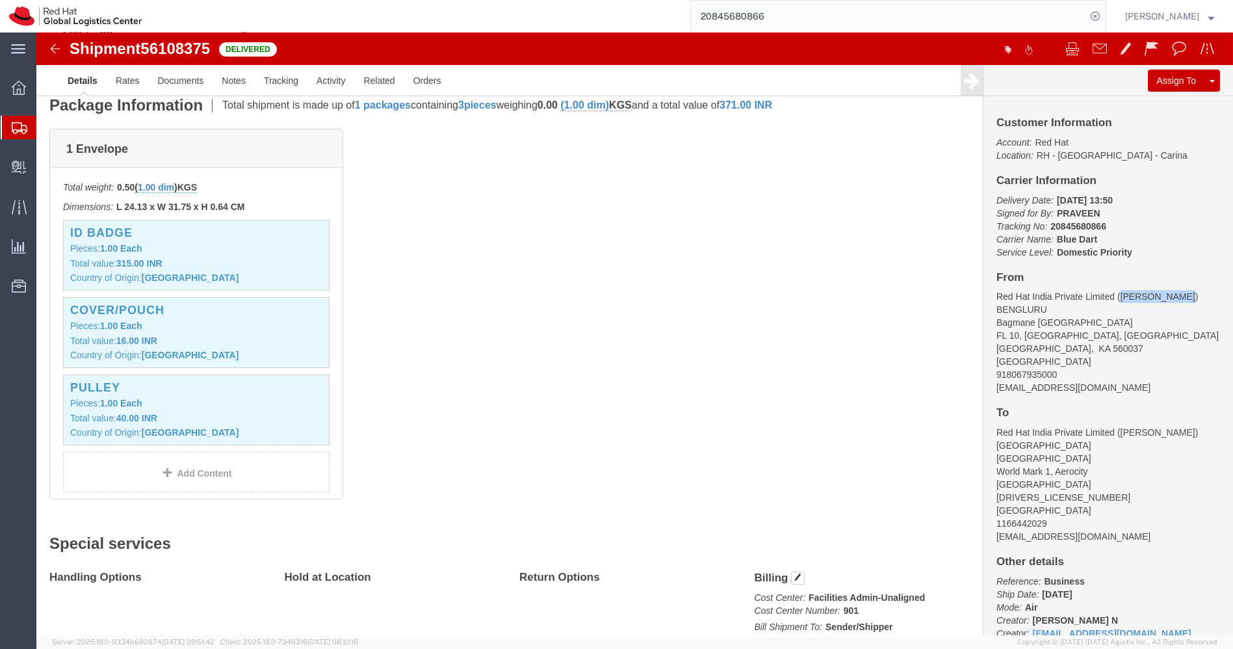
drag, startPoint x: 1136, startPoint y: 263, endPoint x: 1077, endPoint y: 261, distance: 59.2
click address "Red Hat India Private Limited ([PERSON_NAME]) BENGLURU [STREET_ADDRESS] 9180679…"
